Goal: Task Accomplishment & Management: Manage account settings

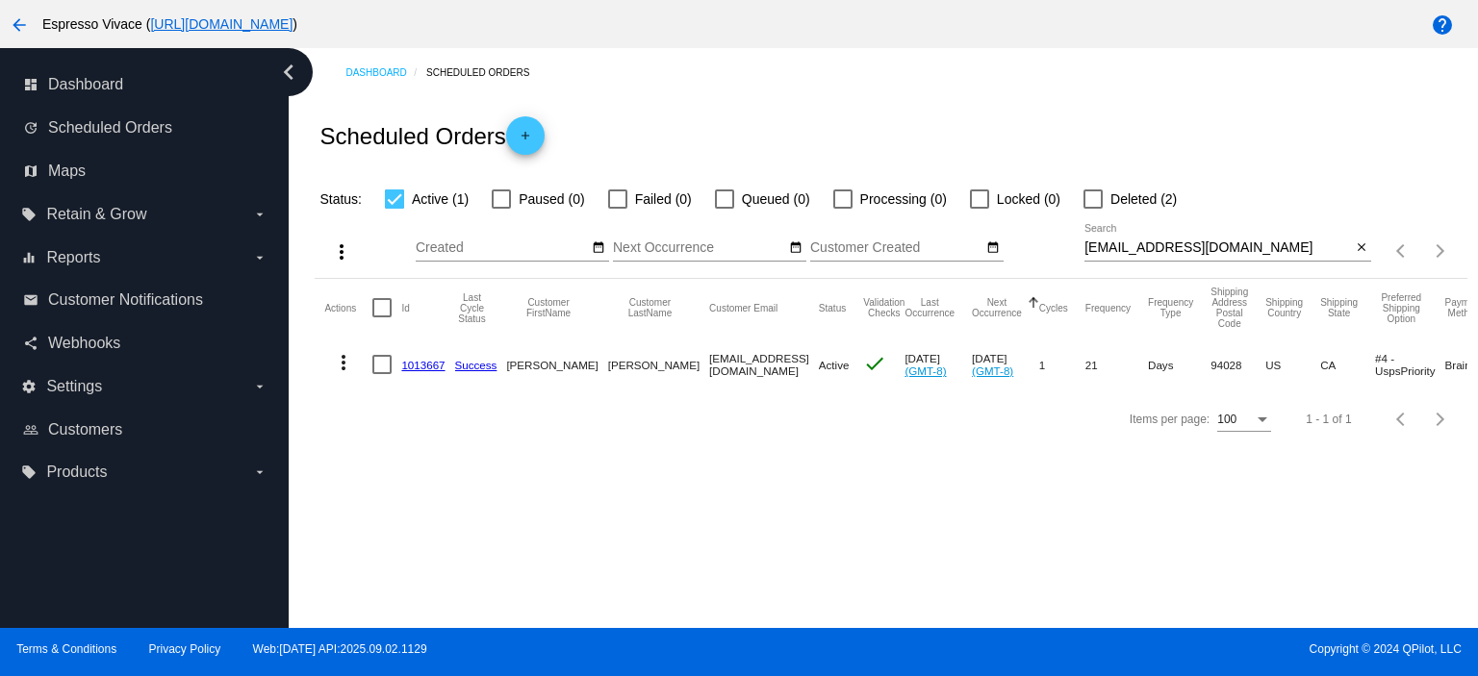
click at [423, 364] on link "1013667" at bounding box center [422, 365] width 43 height 13
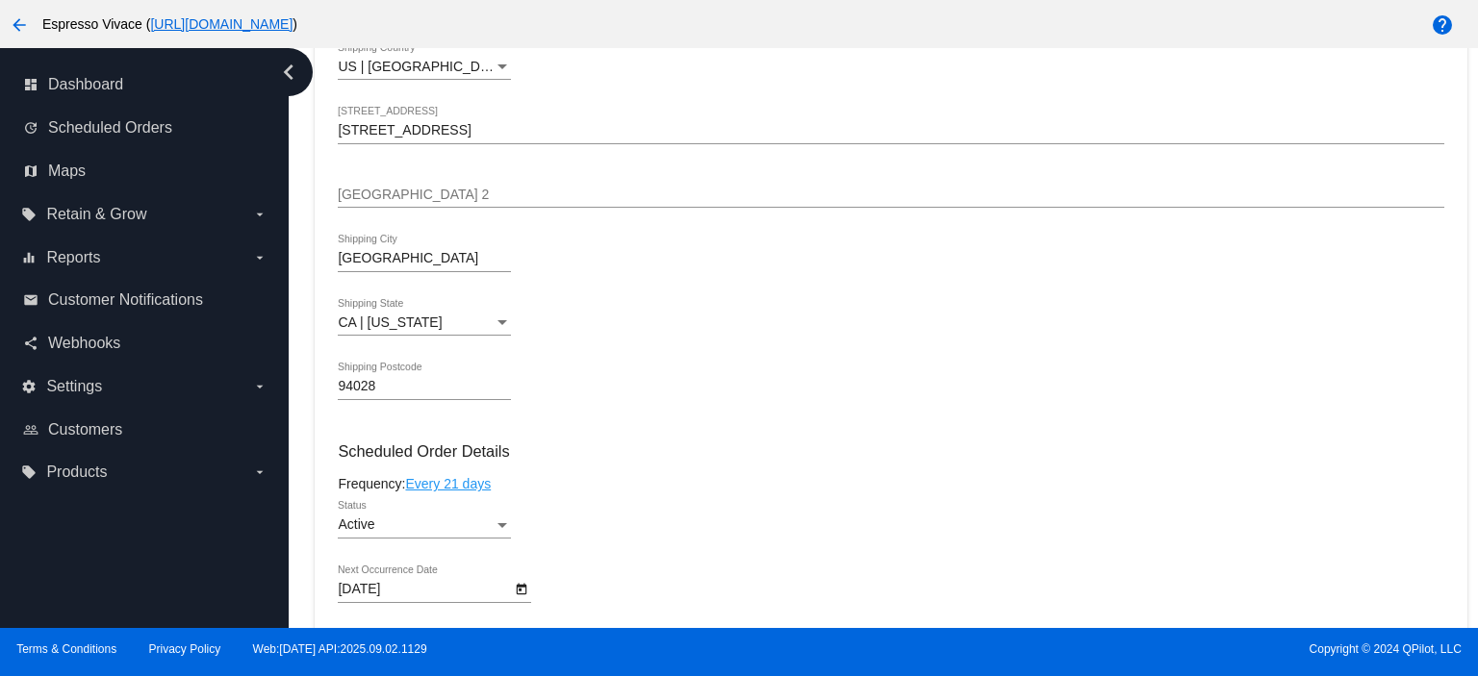
scroll to position [866, 0]
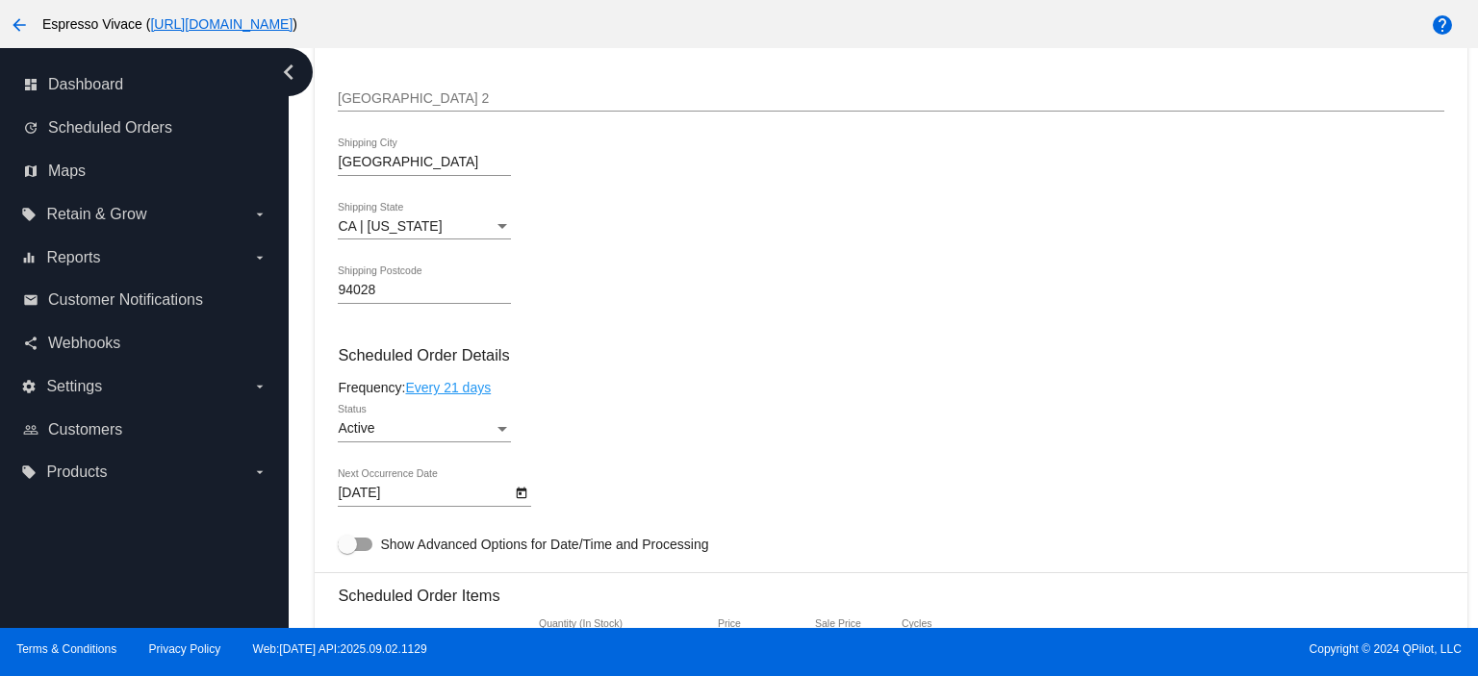
click at [470, 497] on body "arrow_back Espresso Vivace ( [URL][DOMAIN_NAME] ) help dashboard Dashboard upda…" at bounding box center [739, 338] width 1478 height 676
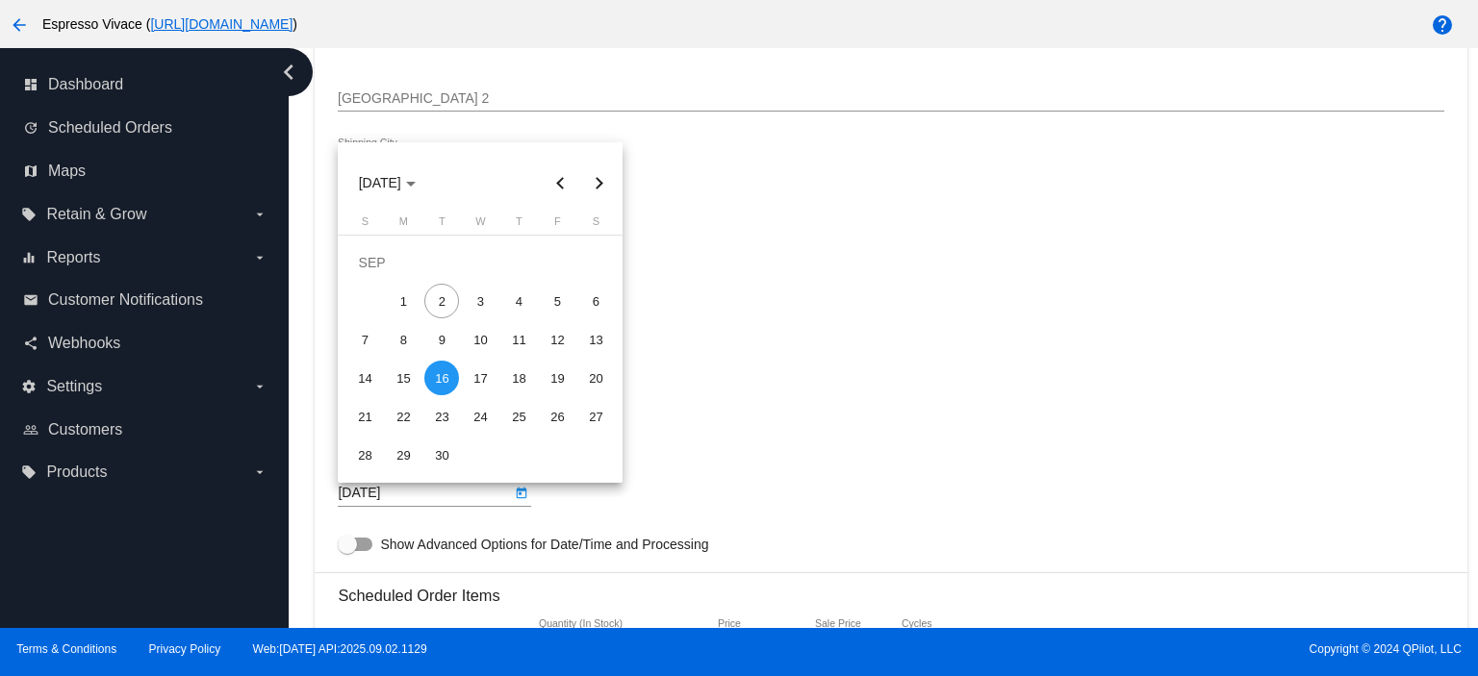
click at [599, 186] on button "Next month" at bounding box center [598, 183] width 38 height 38
click at [437, 296] on div "7" at bounding box center [441, 301] width 35 height 35
type input "[DATE]"
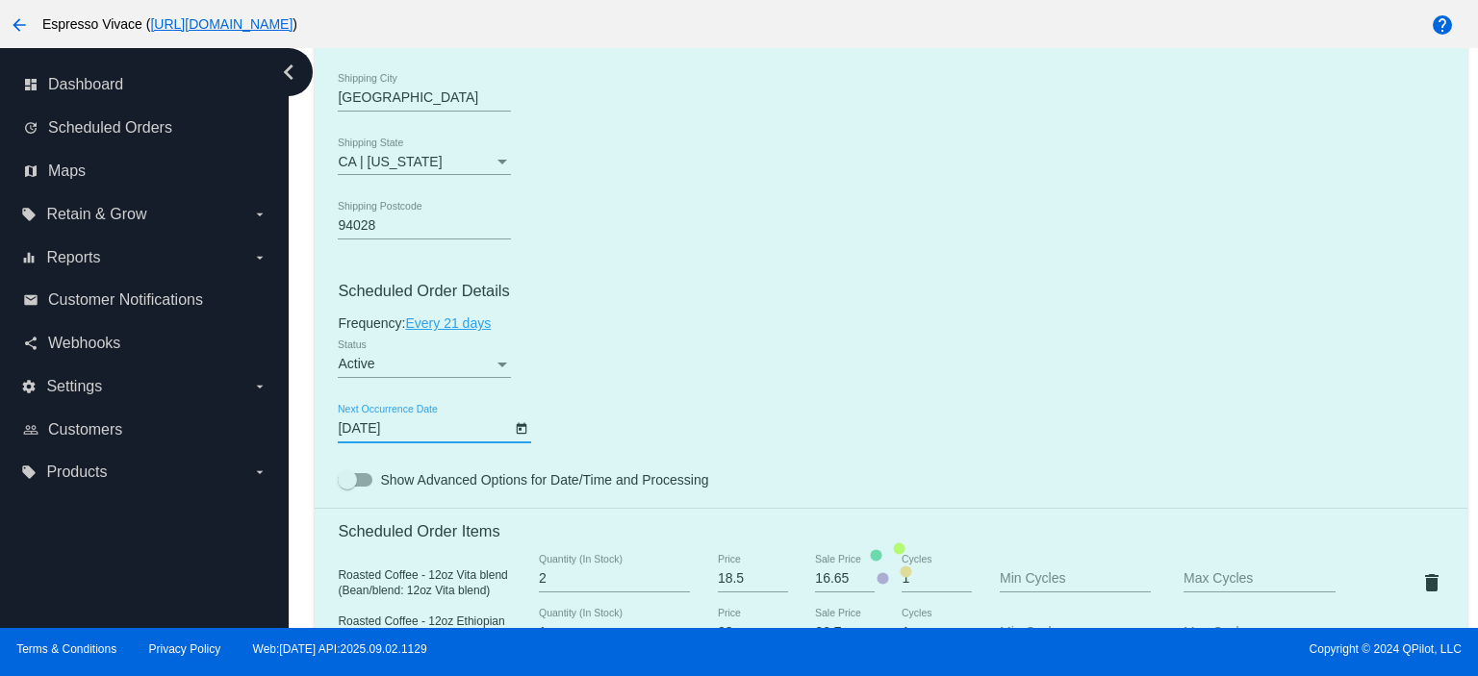
scroll to position [962, 0]
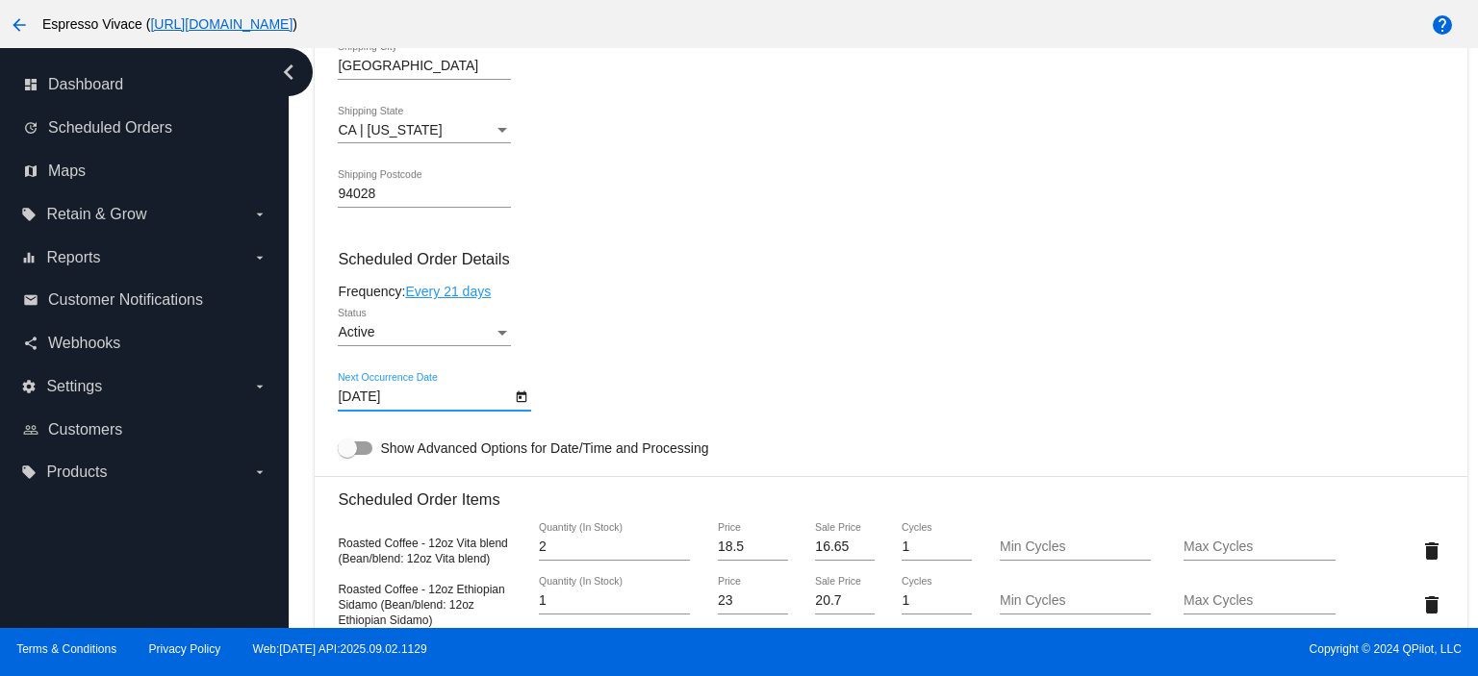
click at [349, 445] on div at bounding box center [347, 448] width 19 height 19
click at [347, 455] on input "Show Advanced Options for Date/Time and Processing" at bounding box center [346, 455] width 1 height 1
checkbox input "true"
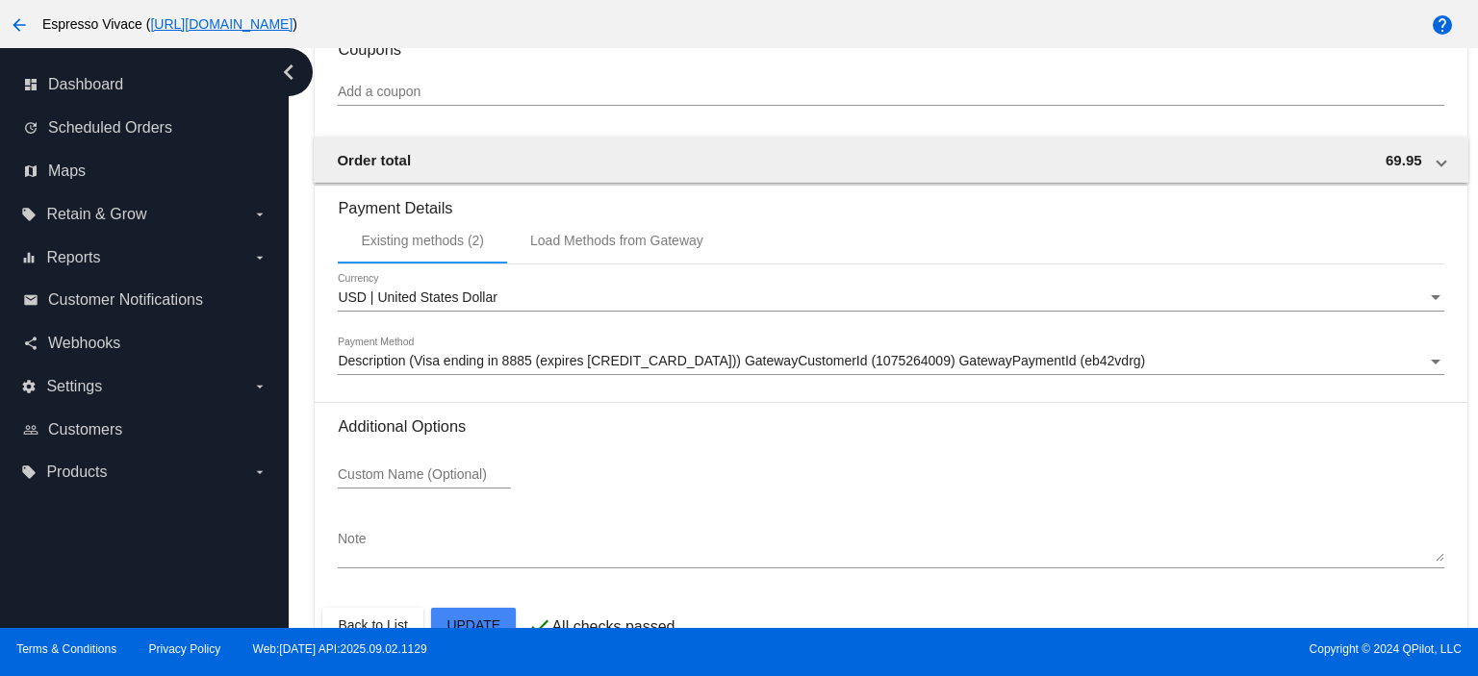
scroll to position [2297, 0]
